Goal: Information Seeking & Learning: Learn about a topic

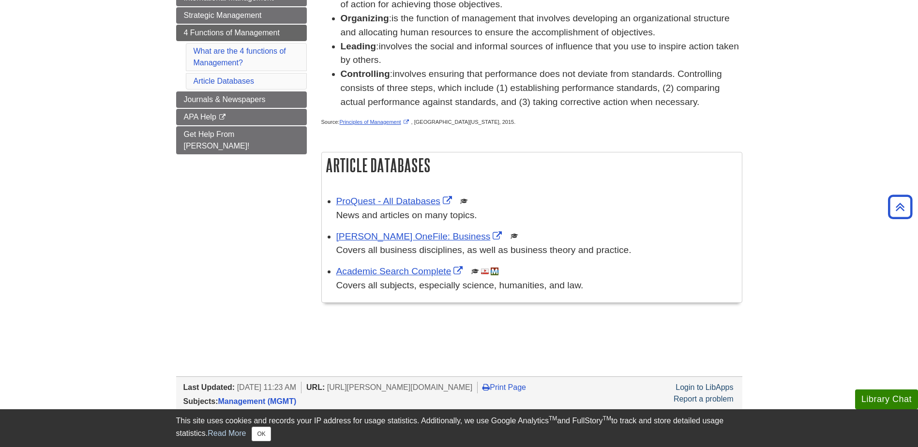
scroll to position [123, 0]
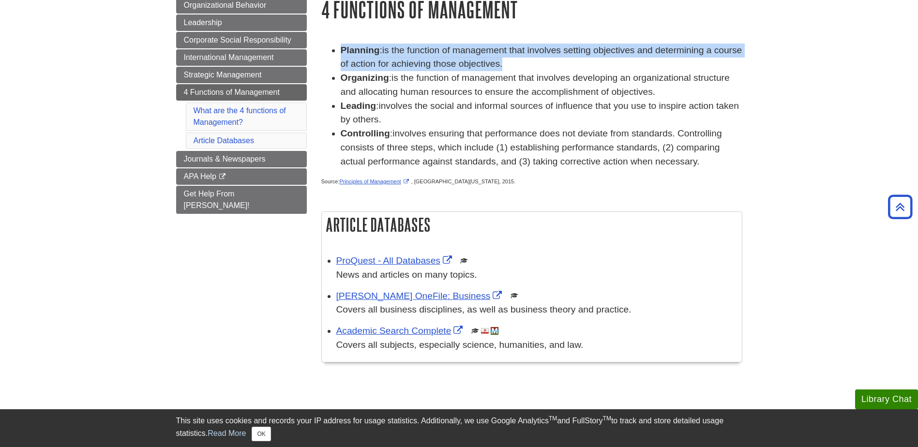
drag, startPoint x: 340, startPoint y: 48, endPoint x: 534, endPoint y: 66, distance: 195.4
click at [534, 66] on ul "Planning : is the function of management that involves setting objectives and d…" at bounding box center [531, 106] width 421 height 125
copy li "Planning : is the function of management that involves setting objectives and d…"
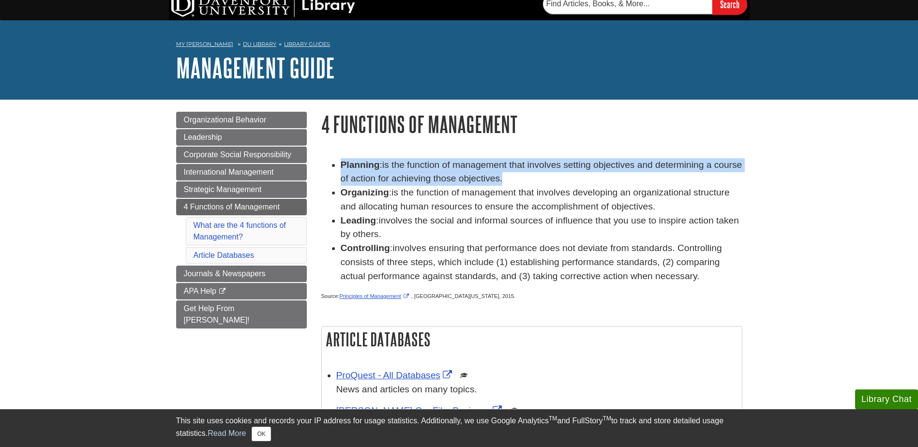
scroll to position [0, 0]
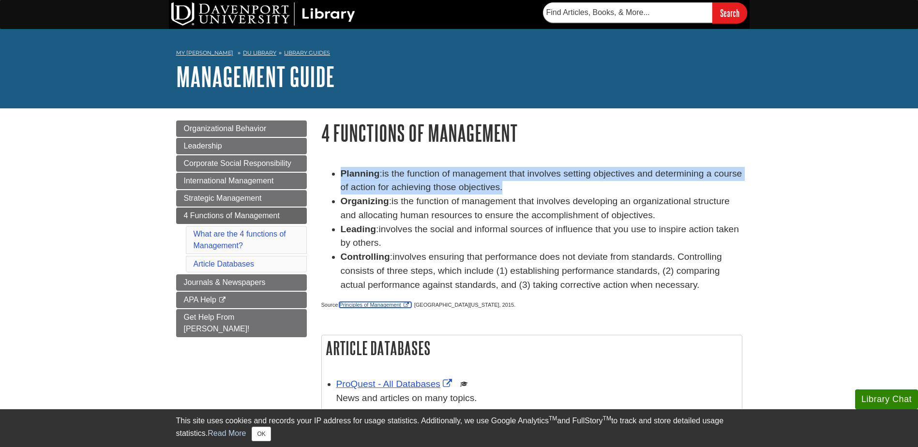
click at [388, 303] on link "Principles of Management" at bounding box center [375, 305] width 72 height 6
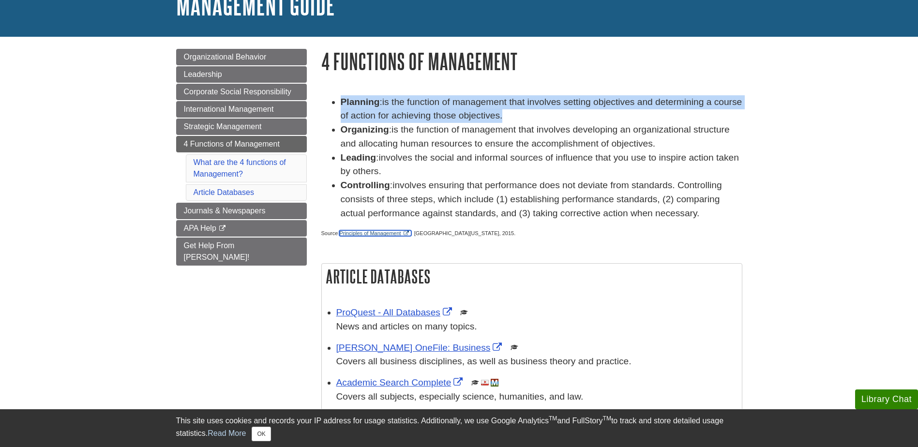
scroll to position [73, 0]
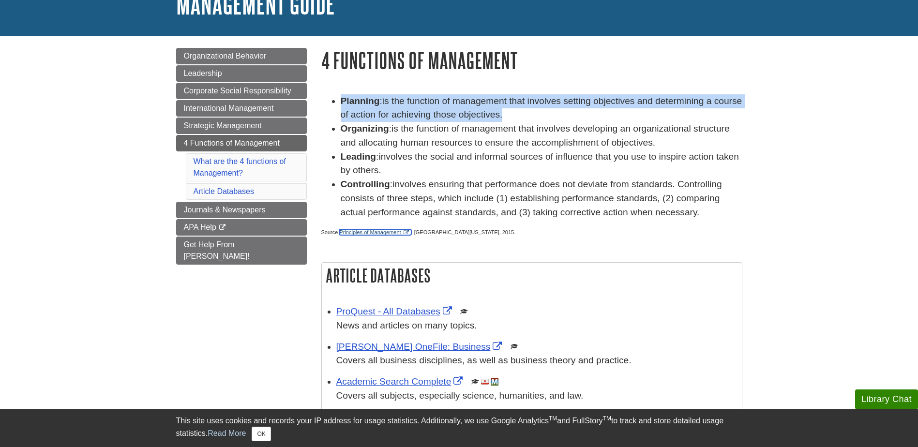
click at [378, 231] on link "Principles of Management" at bounding box center [375, 232] width 72 height 6
